Goal: Task Accomplishment & Management: Use online tool/utility

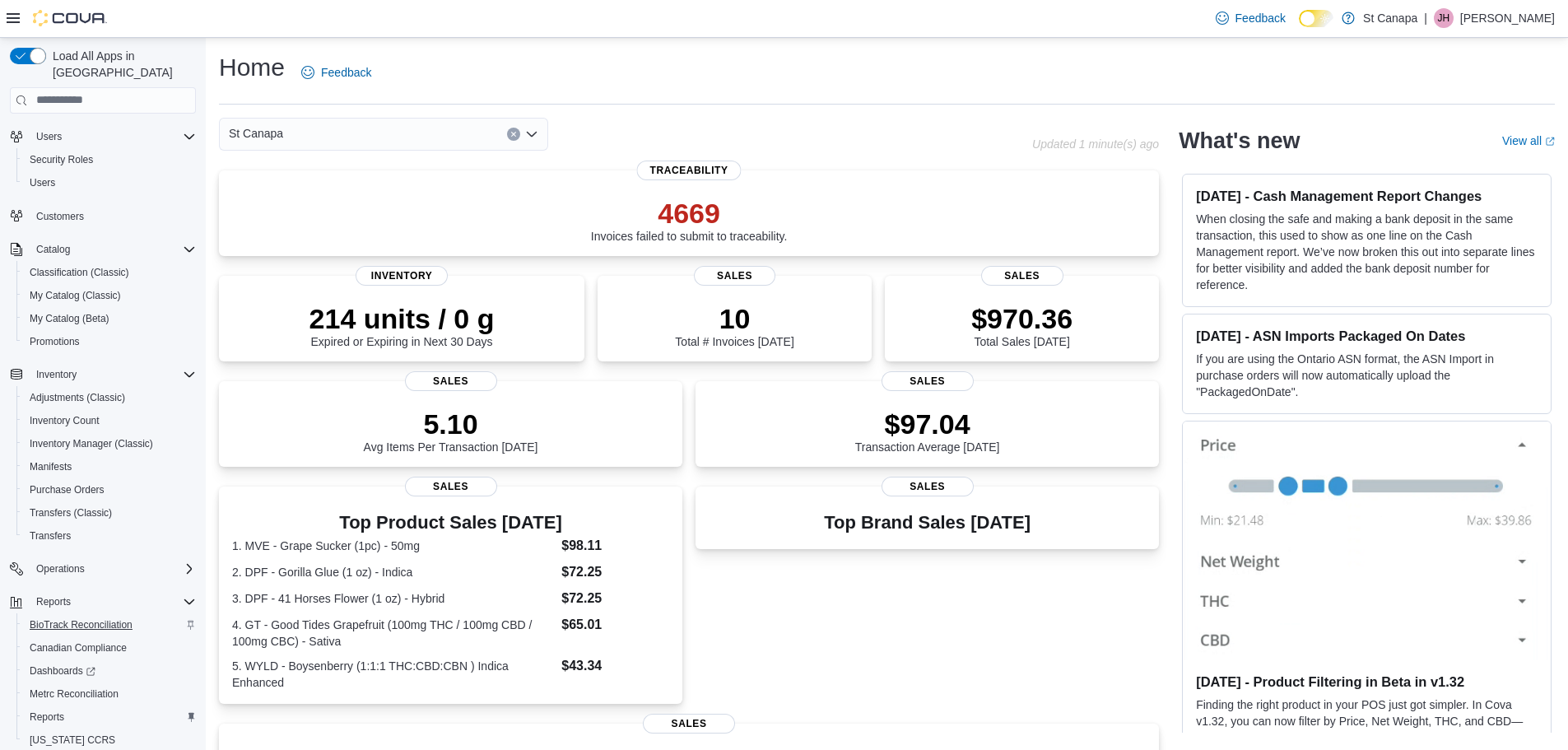
scroll to position [100, 0]
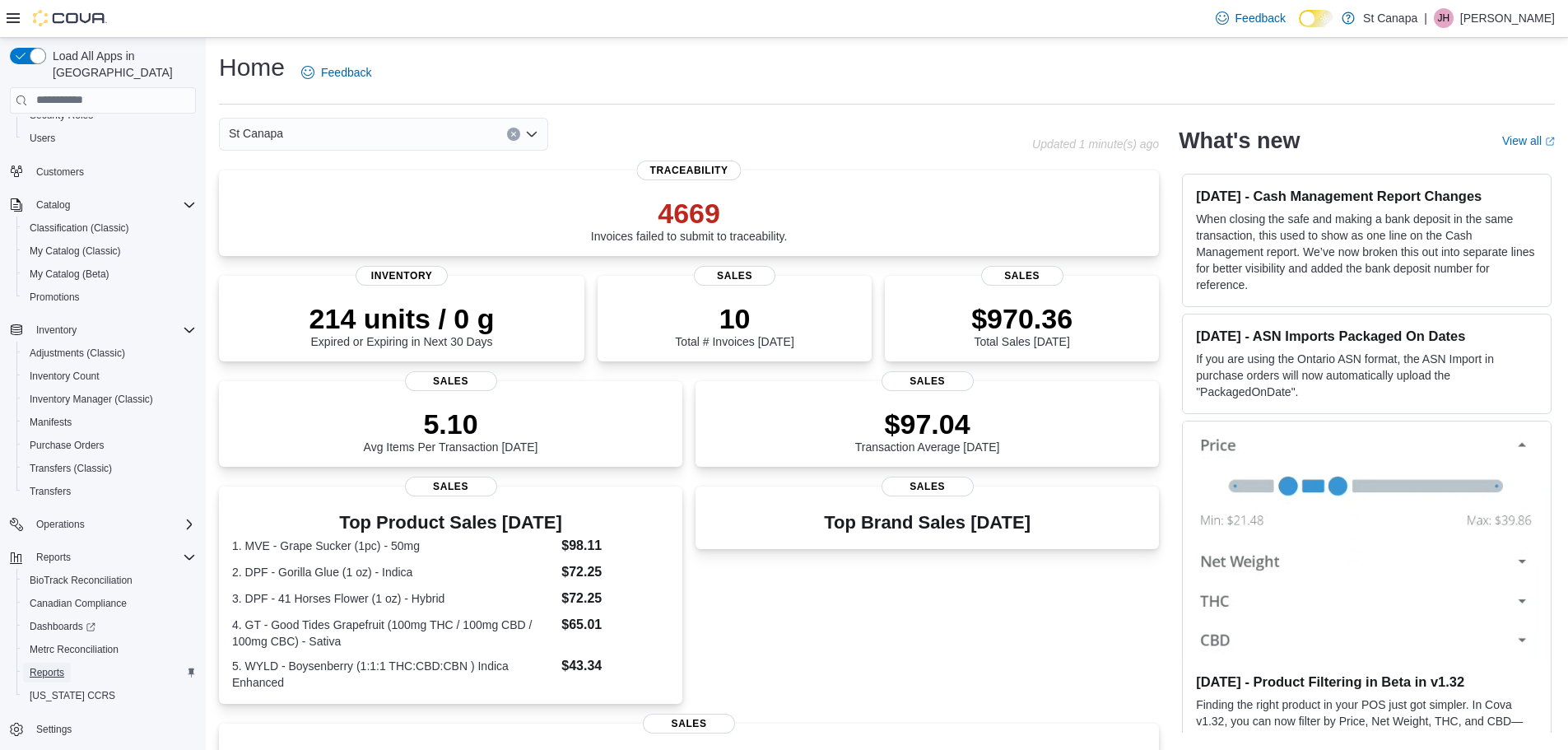
click at [55, 666] on span "Reports" at bounding box center [46, 672] width 34 height 13
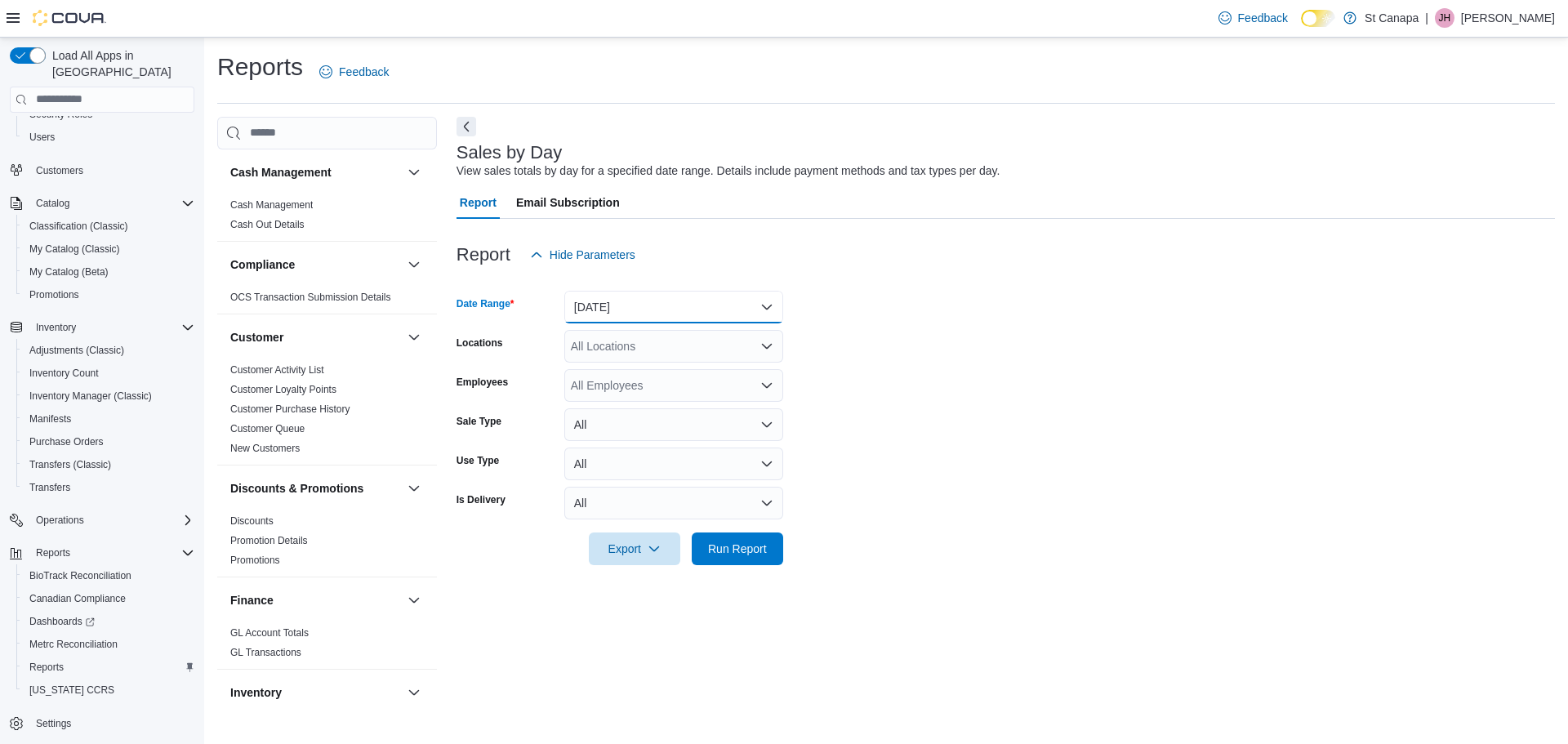
click at [604, 307] on button "Yesterday" at bounding box center [674, 307] width 219 height 33
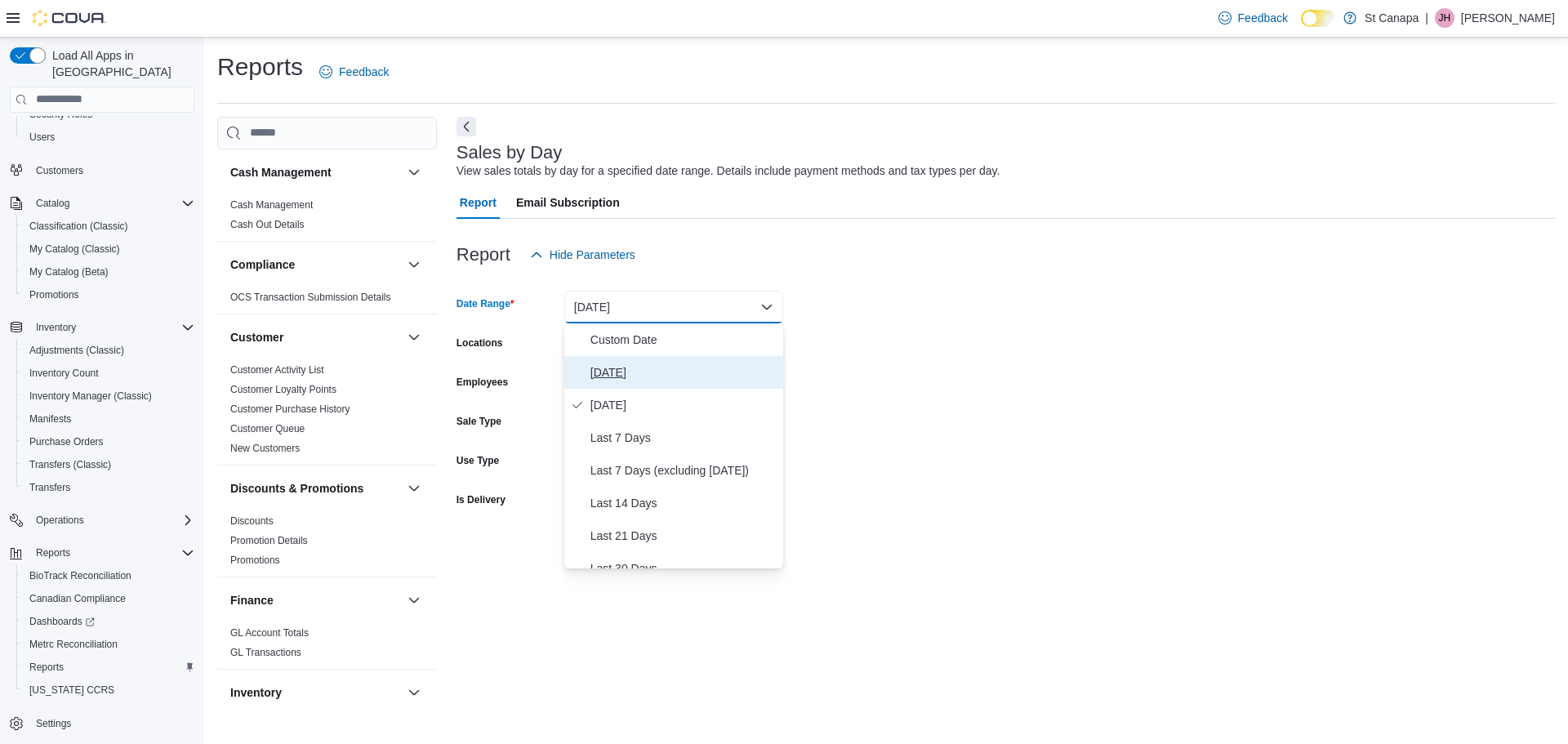
drag, startPoint x: 596, startPoint y: 368, endPoint x: 608, endPoint y: 377, distance: 15.0
click at [599, 386] on button "Today" at bounding box center [674, 373] width 219 height 33
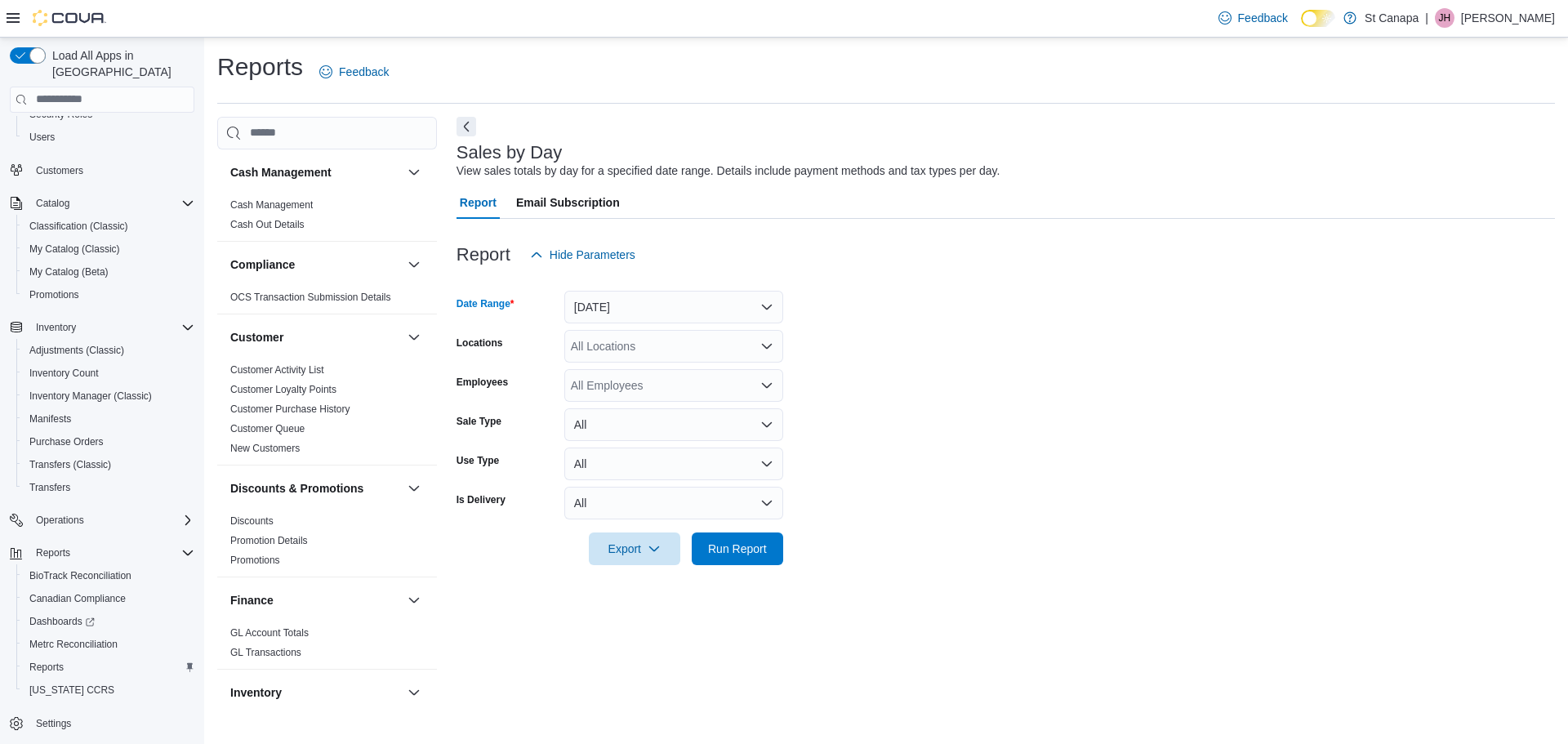
click at [609, 348] on div "All Locations" at bounding box center [674, 347] width 219 height 33
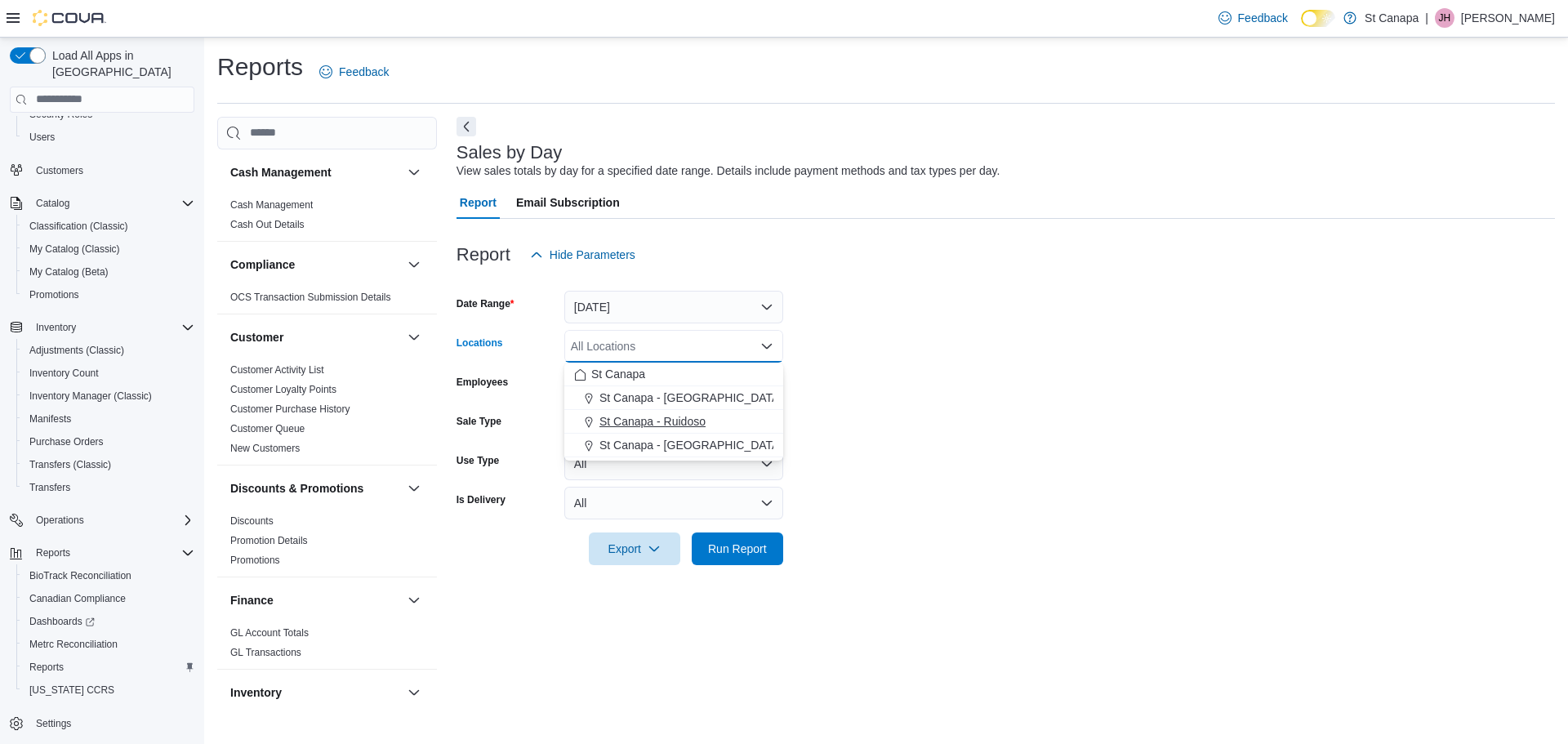
drag, startPoint x: 620, startPoint y: 412, endPoint x: 810, endPoint y: 421, distance: 190.2
click at [624, 413] on button "St Canapa - Ruidoso" at bounding box center [674, 422] width 219 height 23
click at [867, 435] on form "Date Range Today Locations St Canapa - Ruidoso Combo box. Selected. St Canapa -…" at bounding box center [1006, 418] width 1099 height 294
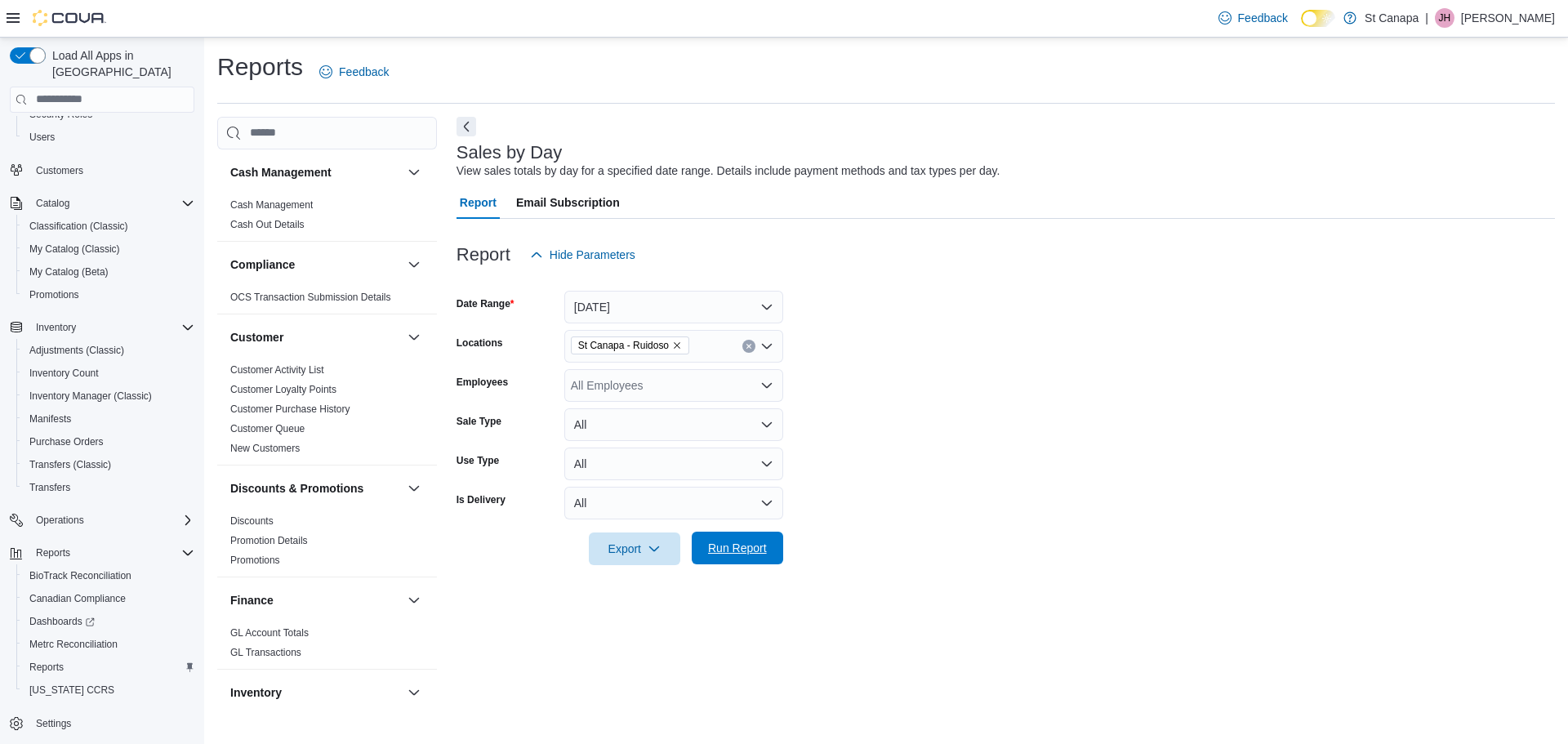
drag, startPoint x: 750, startPoint y: 537, endPoint x: 767, endPoint y: 540, distance: 17.3
click at [750, 538] on span "Run Report" at bounding box center [737, 548] width 72 height 33
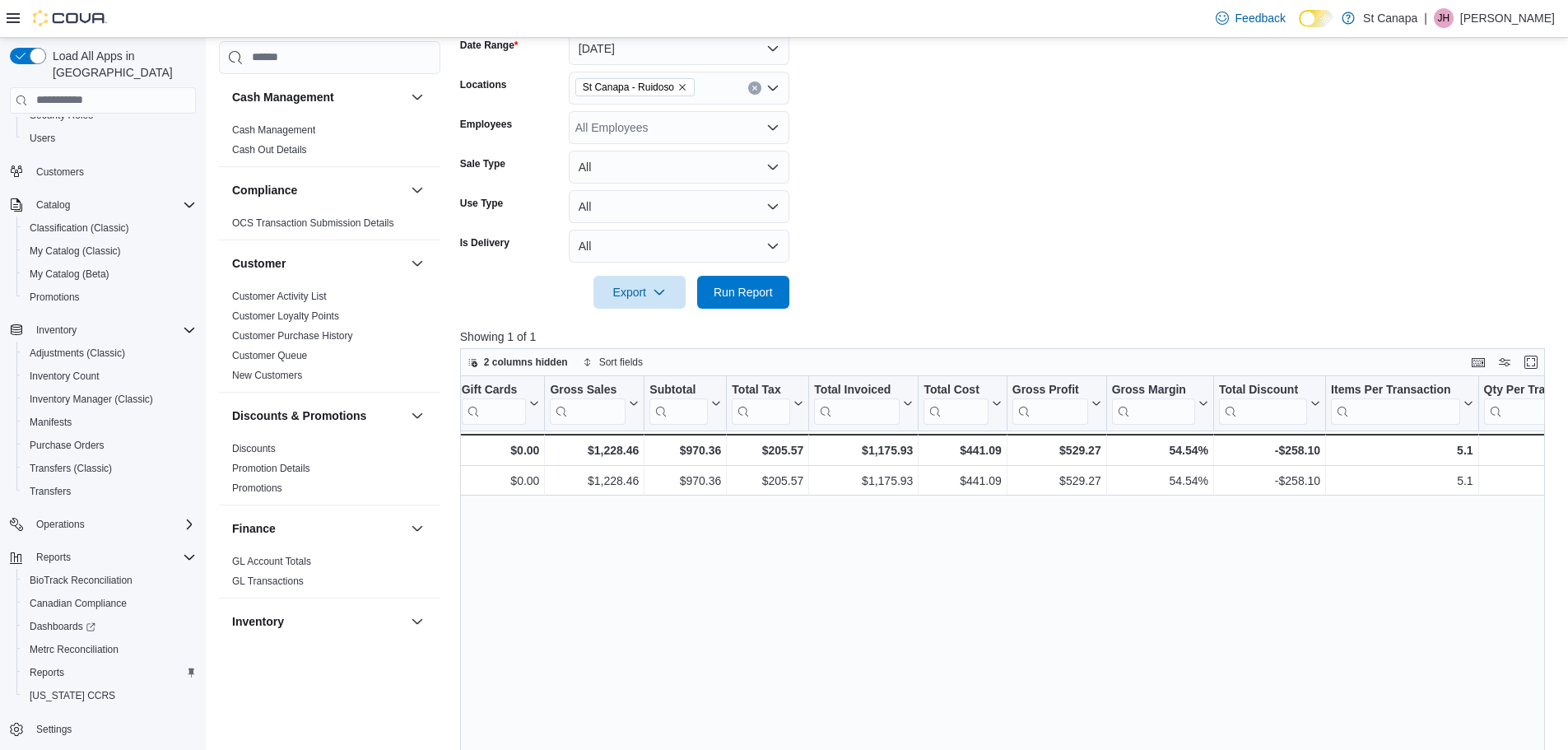
scroll to position [143, 0]
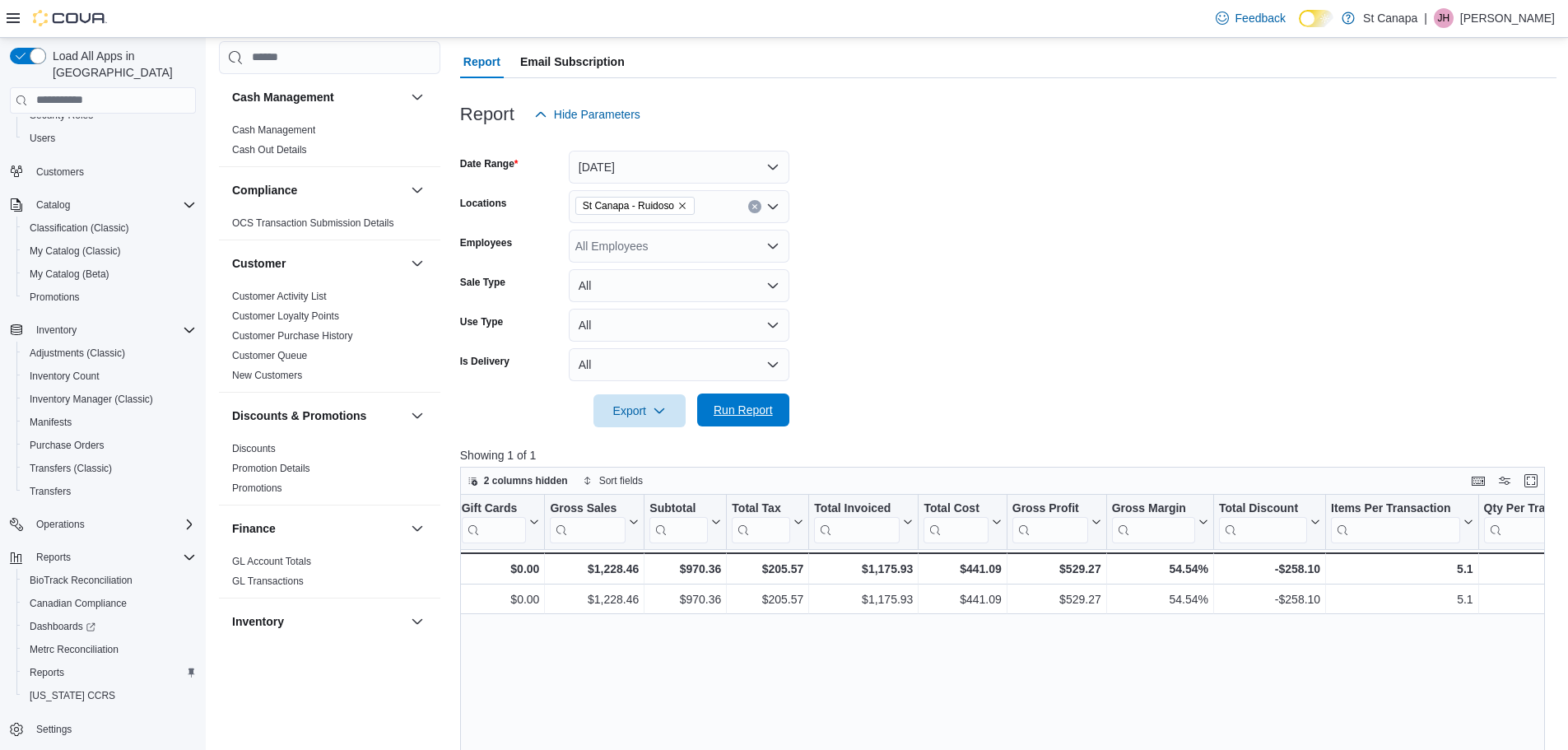
click at [759, 412] on span "Run Report" at bounding box center [744, 410] width 60 height 17
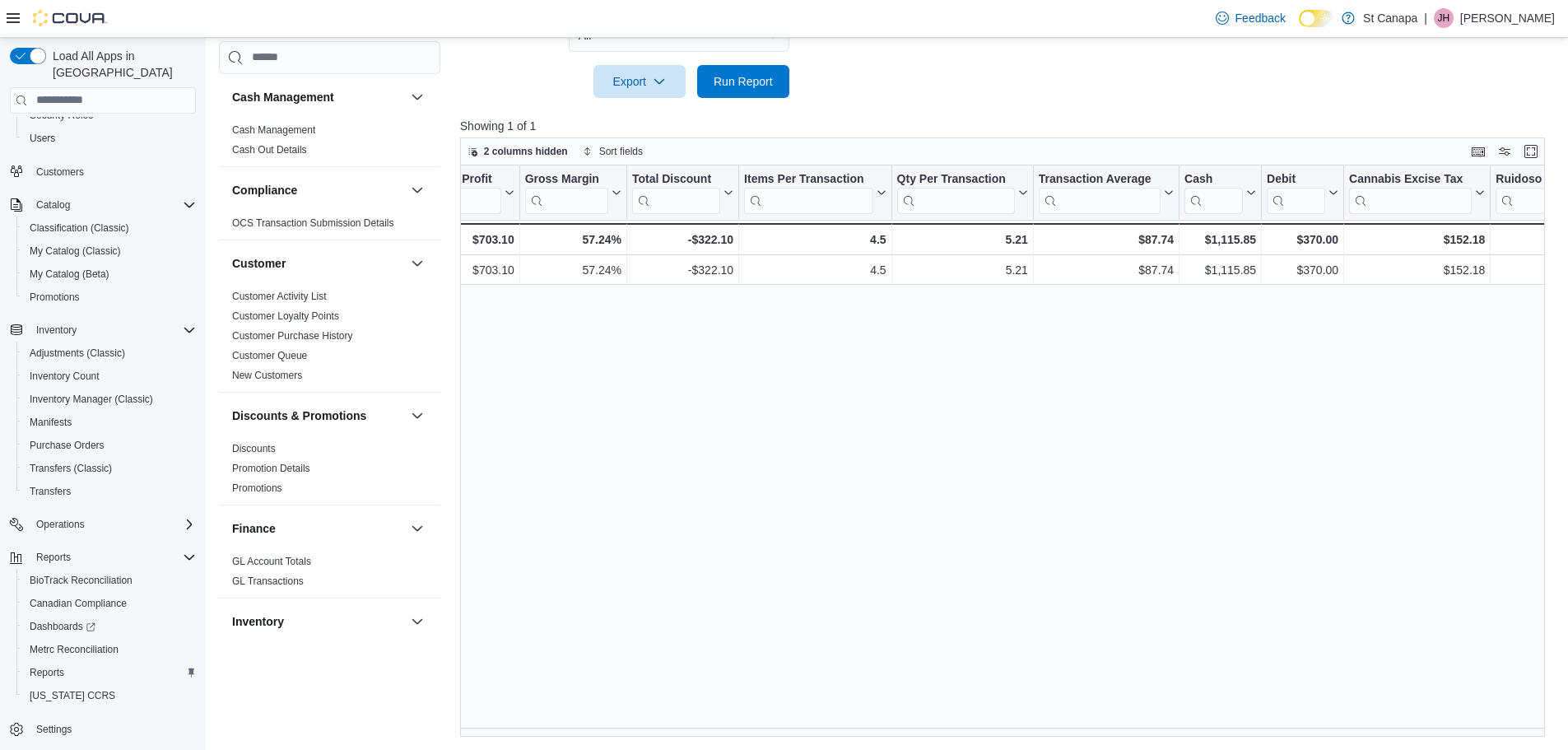
scroll to position [0, 1033]
